Goal: Task Accomplishment & Management: Complete application form

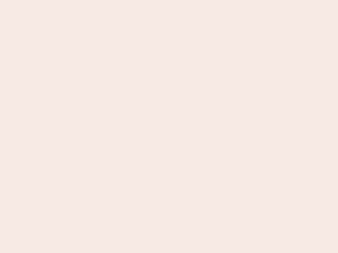
click at [169, 127] on nb-app "Almost there Thank you for registering for Newbook. Your account is under revie…" at bounding box center [169, 126] width 338 height 253
click at [169, 0] on nb-app "Almost there Thank you for registering for Newbook. Your account is under revie…" at bounding box center [169, 126] width 338 height 253
click at [180, 0] on nb-app "Almost there Thank you for registering for Newbook. Your account is under revie…" at bounding box center [169, 126] width 338 height 253
click at [169, 127] on nb-app "Almost there Thank you for registering for Newbook. Your account is under revie…" at bounding box center [169, 126] width 338 height 253
click at [169, 0] on nb-app "Almost there Thank you for registering for Newbook. Your account is under revie…" at bounding box center [169, 126] width 338 height 253
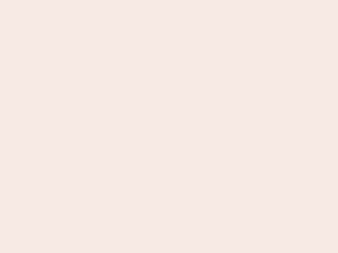
click at [118, 0] on nb-app "Almost there Thank you for registering for Newbook. Your account is under revie…" at bounding box center [169, 126] width 338 height 253
click at [169, 127] on nb-app "Almost there Thank you for registering for Newbook. Your account is under revie…" at bounding box center [169, 126] width 338 height 253
click at [169, 0] on nb-app "Almost there Thank you for registering for Newbook. Your account is under revie…" at bounding box center [169, 126] width 338 height 253
click at [118, 0] on nb-app "Almost there Thank you for registering for Newbook. Your account is under revie…" at bounding box center [169, 126] width 338 height 253
click at [169, 127] on nb-app "Almost there Thank you for registering for Newbook. Your account is under revie…" at bounding box center [169, 126] width 338 height 253
